Goal: Go to known website: Access a specific website the user already knows

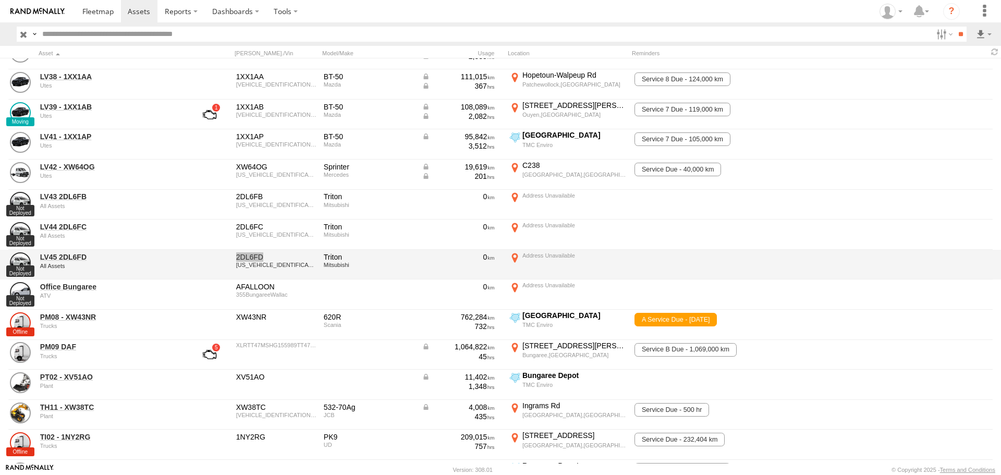
scroll to position [626, 0]
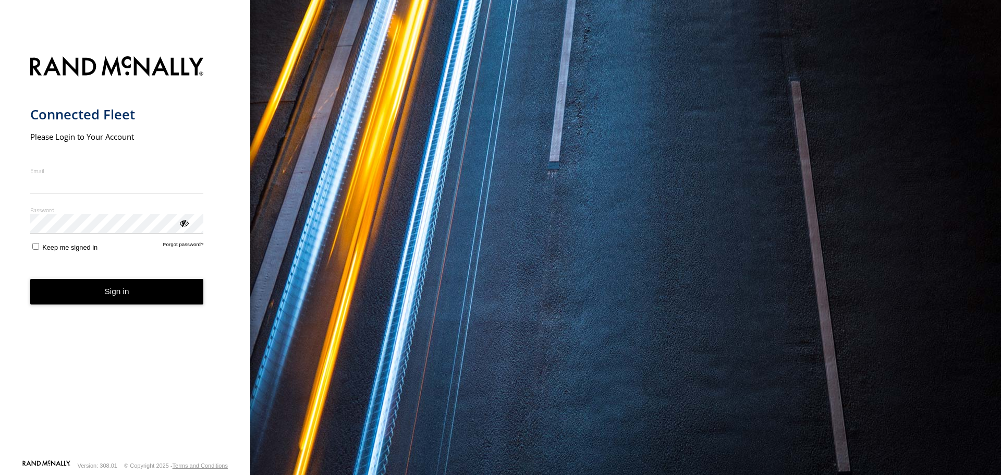
type input "**********"
click at [97, 296] on button "Sign in" at bounding box center [117, 292] width 174 height 26
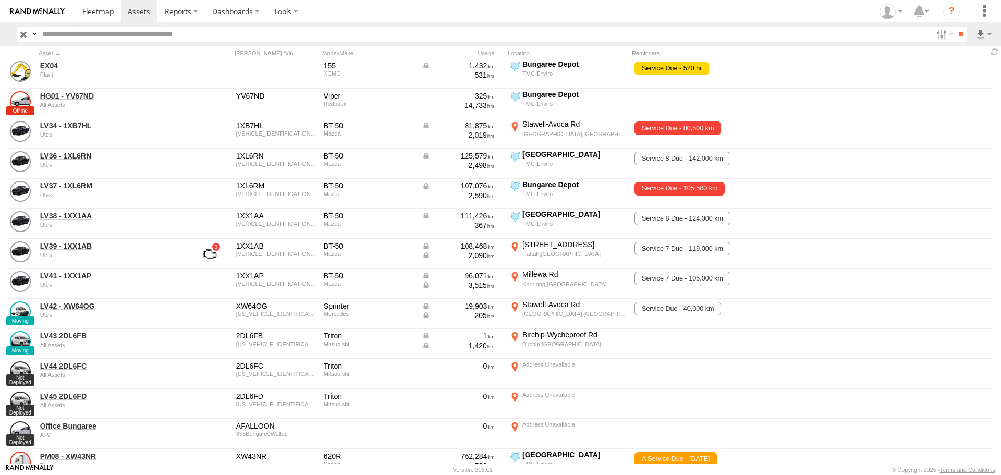
scroll to position [678, 0]
